Goal: Task Accomplishment & Management: Complete application form

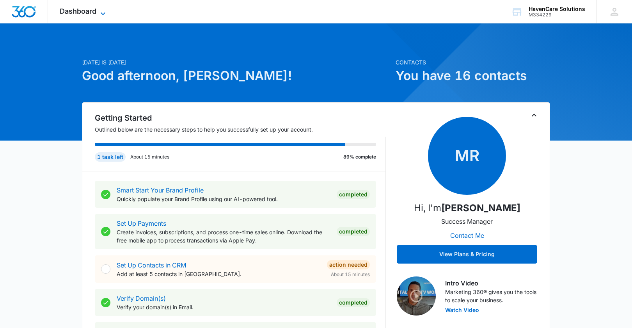
click at [86, 8] on span "Dashboard" at bounding box center [78, 11] width 37 height 8
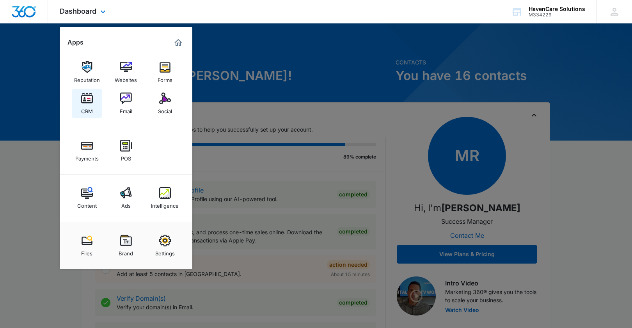
click at [87, 105] on div "CRM" at bounding box center [87, 109] width 12 height 10
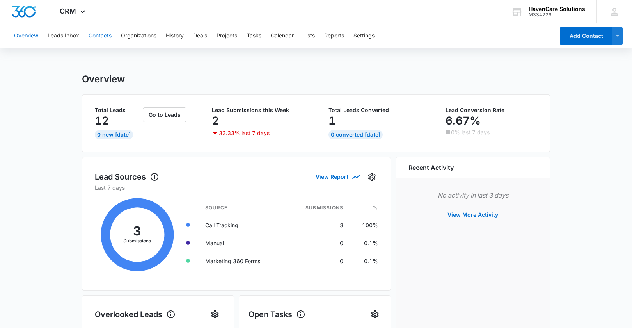
click at [98, 37] on button "Contacts" at bounding box center [100, 35] width 23 height 25
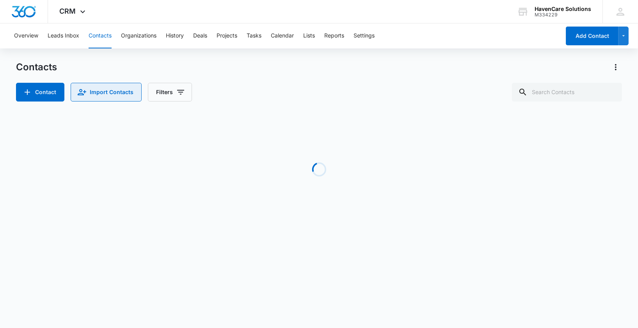
click at [121, 94] on button "Import Contacts" at bounding box center [106, 92] width 71 height 19
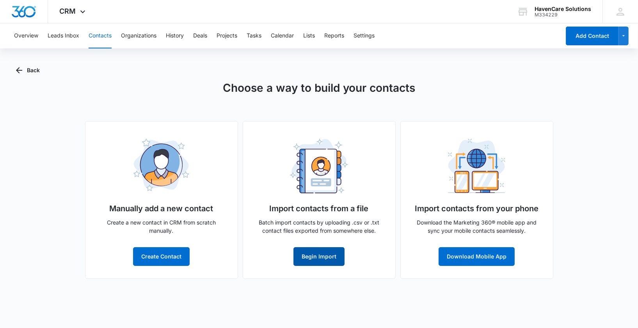
click at [318, 260] on button "Begin Import" at bounding box center [319, 256] width 51 height 19
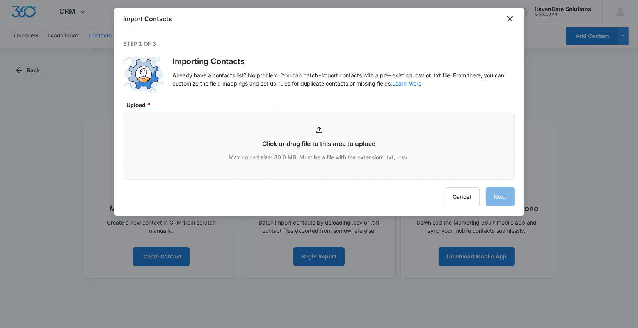
type input "C:\fakepath\Book2.txt"
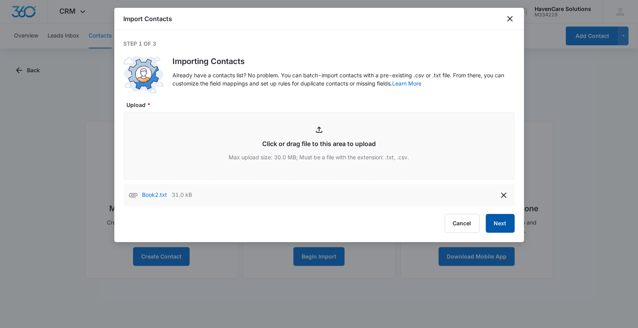
click at [506, 224] on button "Next" at bounding box center [500, 223] width 29 height 19
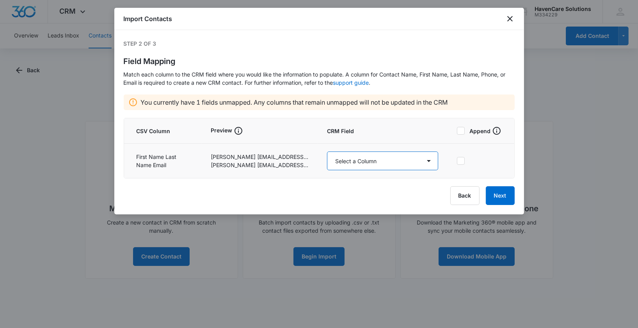
click at [432, 160] on select "Select a Column Address/City Address/Country Address/State Address/Street Addre…" at bounding box center [383, 160] width 112 height 19
click at [327, 151] on select "Select a Column Address/City Address/Country Address/State Address/Street Addre…" at bounding box center [383, 160] width 112 height 19
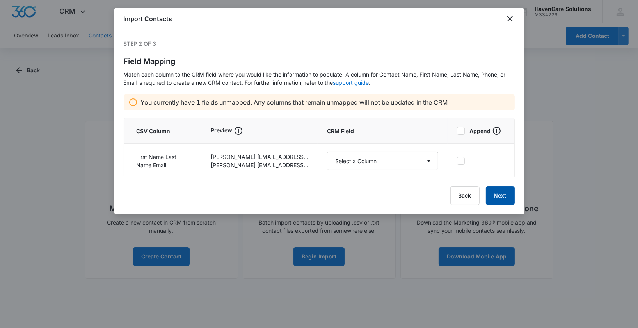
click at [505, 196] on button "Next" at bounding box center [500, 195] width 29 height 19
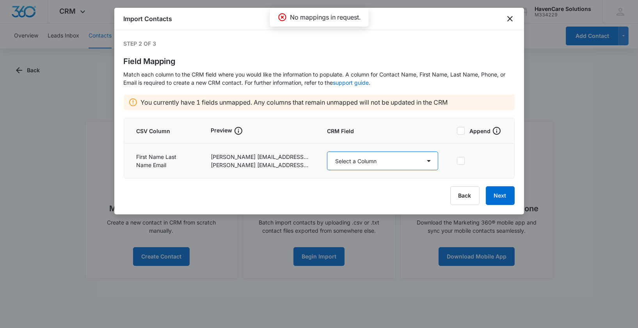
click at [429, 166] on select "Select a Column Address/City Address/Country Address/State Address/Street Addre…" at bounding box center [383, 160] width 112 height 19
click at [327, 151] on select "Select a Column Address/City Address/Country Address/State Address/Street Addre…" at bounding box center [383, 160] width 112 height 19
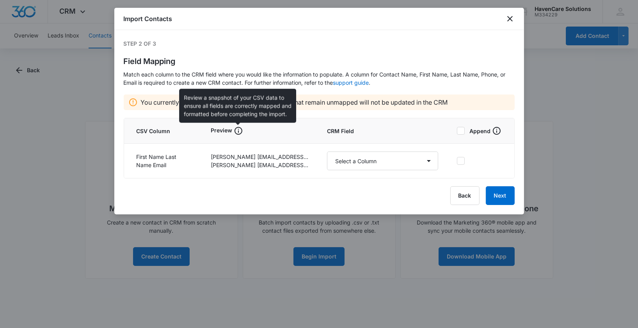
click at [236, 133] on icon at bounding box center [238, 130] width 9 height 9
click at [236, 129] on icon at bounding box center [238, 130] width 9 height 9
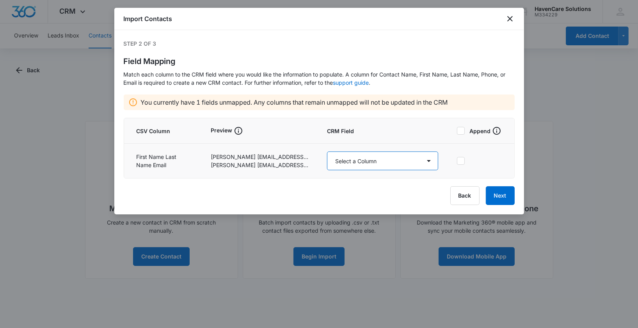
click at [432, 163] on select "Select a Column Address/City Address/Country Address/State Address/Street Addre…" at bounding box center [383, 160] width 112 height 19
select select "292"
click at [327, 151] on select "Select a Column Address/City Address/Country Address/State Address/Street Addre…" at bounding box center [383, 160] width 112 height 19
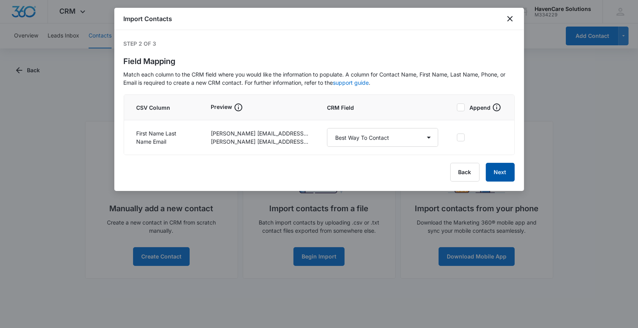
click at [500, 174] on button "Next" at bounding box center [500, 172] width 29 height 19
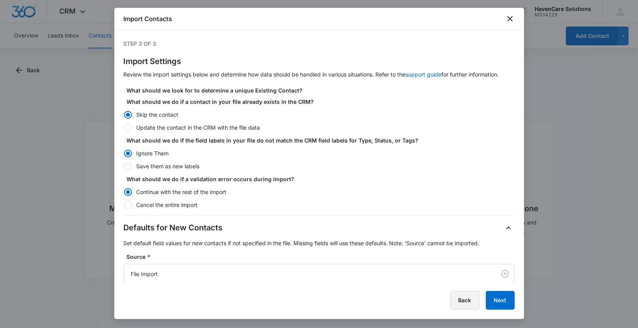
click at [468, 300] on button "Back" at bounding box center [464, 300] width 29 height 19
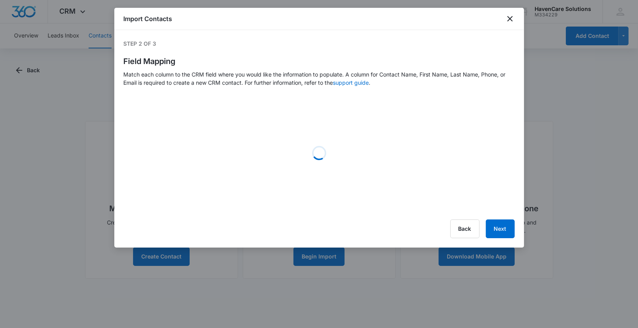
select select "292"
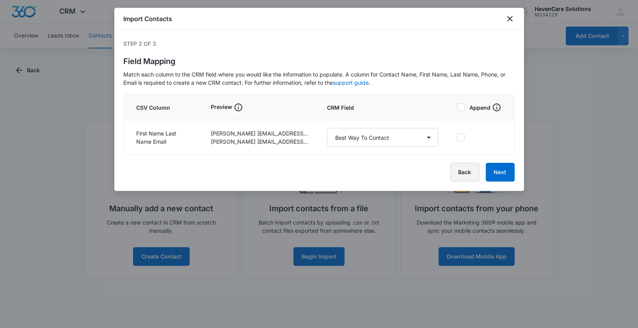
click at [465, 172] on button "Back" at bounding box center [464, 172] width 29 height 19
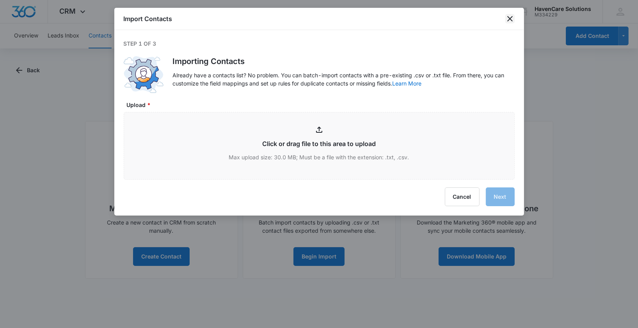
click at [511, 18] on icon "close" at bounding box center [509, 18] width 5 height 5
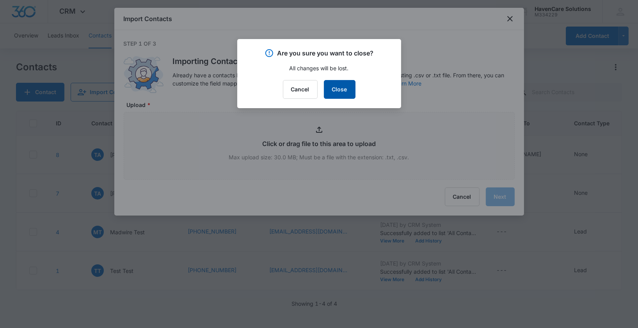
click at [344, 91] on button "Close" at bounding box center [340, 89] width 32 height 19
